Goal: Information Seeking & Learning: Understand process/instructions

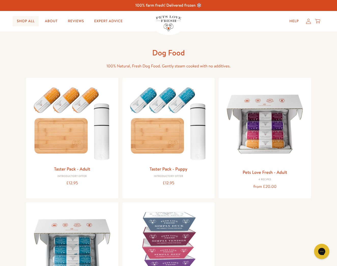
click at [25, 23] on link "Shop All" at bounding box center [26, 21] width 26 height 10
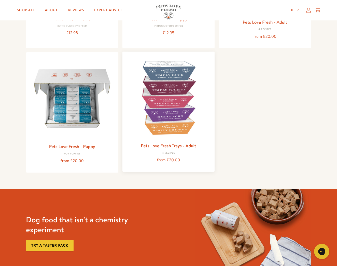
scroll to position [150, 0]
click at [174, 145] on link "Pets Love Fresh Trays - Adult" at bounding box center [168, 145] width 55 height 6
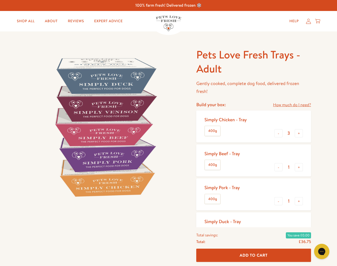
click at [286, 105] on link "How much do I need?" at bounding box center [292, 104] width 38 height 7
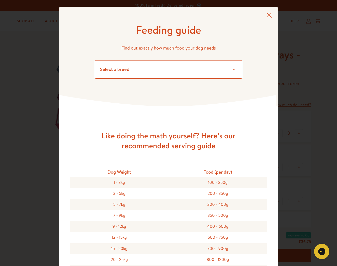
select select "35"
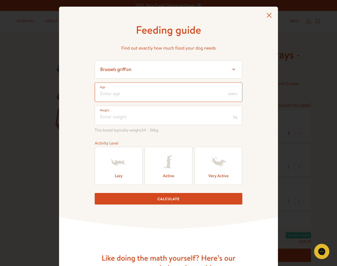
click at [120, 93] on input "number" at bounding box center [169, 91] width 148 height 19
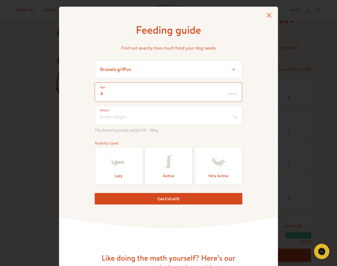
scroll to position [36, 0]
type input "4"
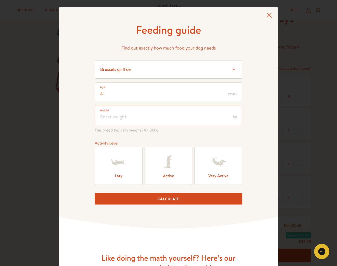
click at [107, 121] on input "number" at bounding box center [169, 114] width 148 height 19
type input "35"
click at [175, 165] on icon at bounding box center [168, 162] width 20 height 20
click at [0, 0] on input "Active" at bounding box center [0, 0] width 0 height 0
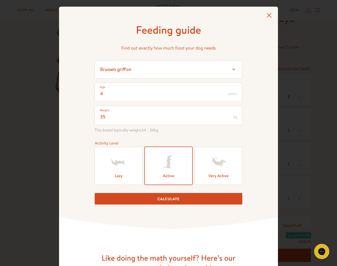
click at [168, 201] on button "Calculate" at bounding box center [169, 198] width 148 height 11
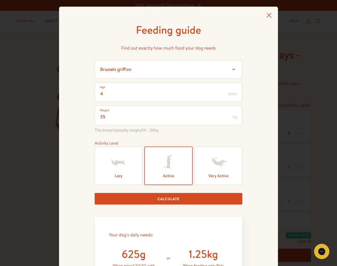
scroll to position [0, 0]
click at [269, 16] on icon at bounding box center [269, 15] width 5 height 5
